Goal: Task Accomplishment & Management: Manage account settings

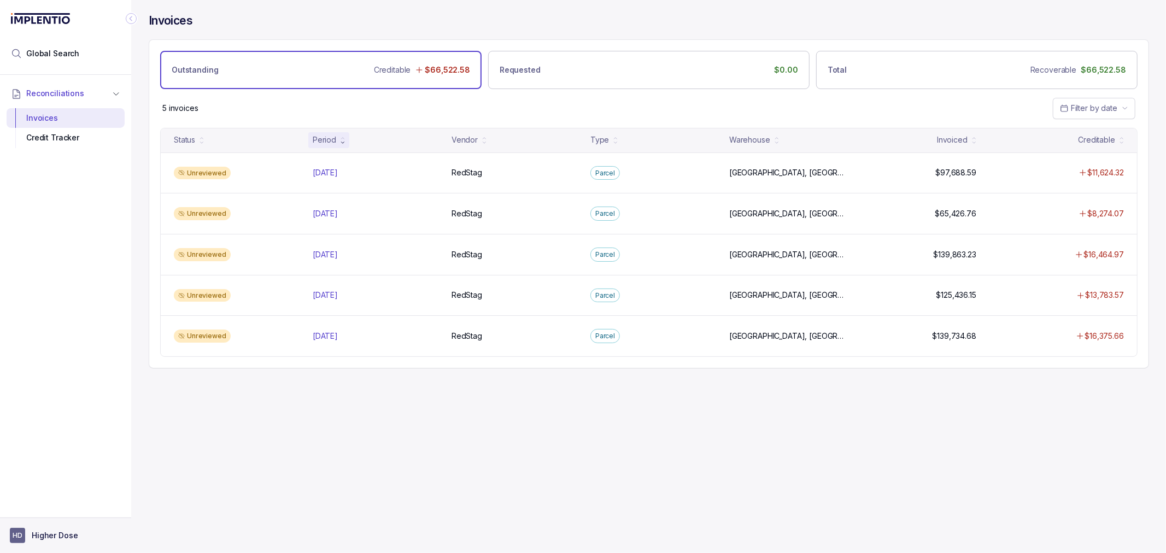
click at [33, 535] on p "Higher Dose" at bounding box center [55, 535] width 46 height 11
click at [42, 512] on p "Logout" at bounding box center [72, 512] width 91 height 11
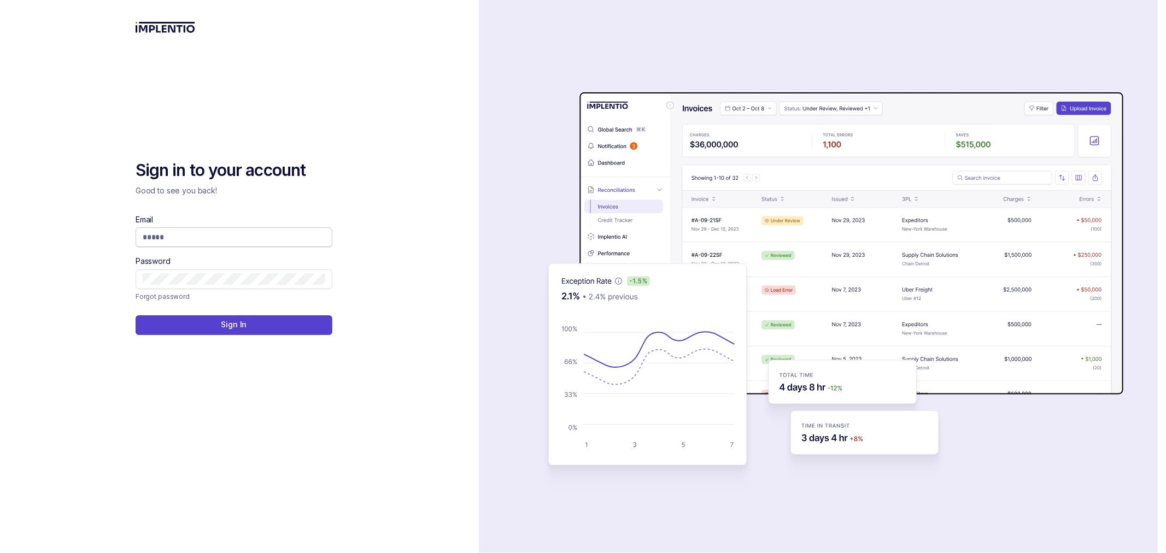
click at [266, 241] on input "Email" at bounding box center [234, 237] width 183 height 11
type input "**********"
